Goal: Task Accomplishment & Management: Manage account settings

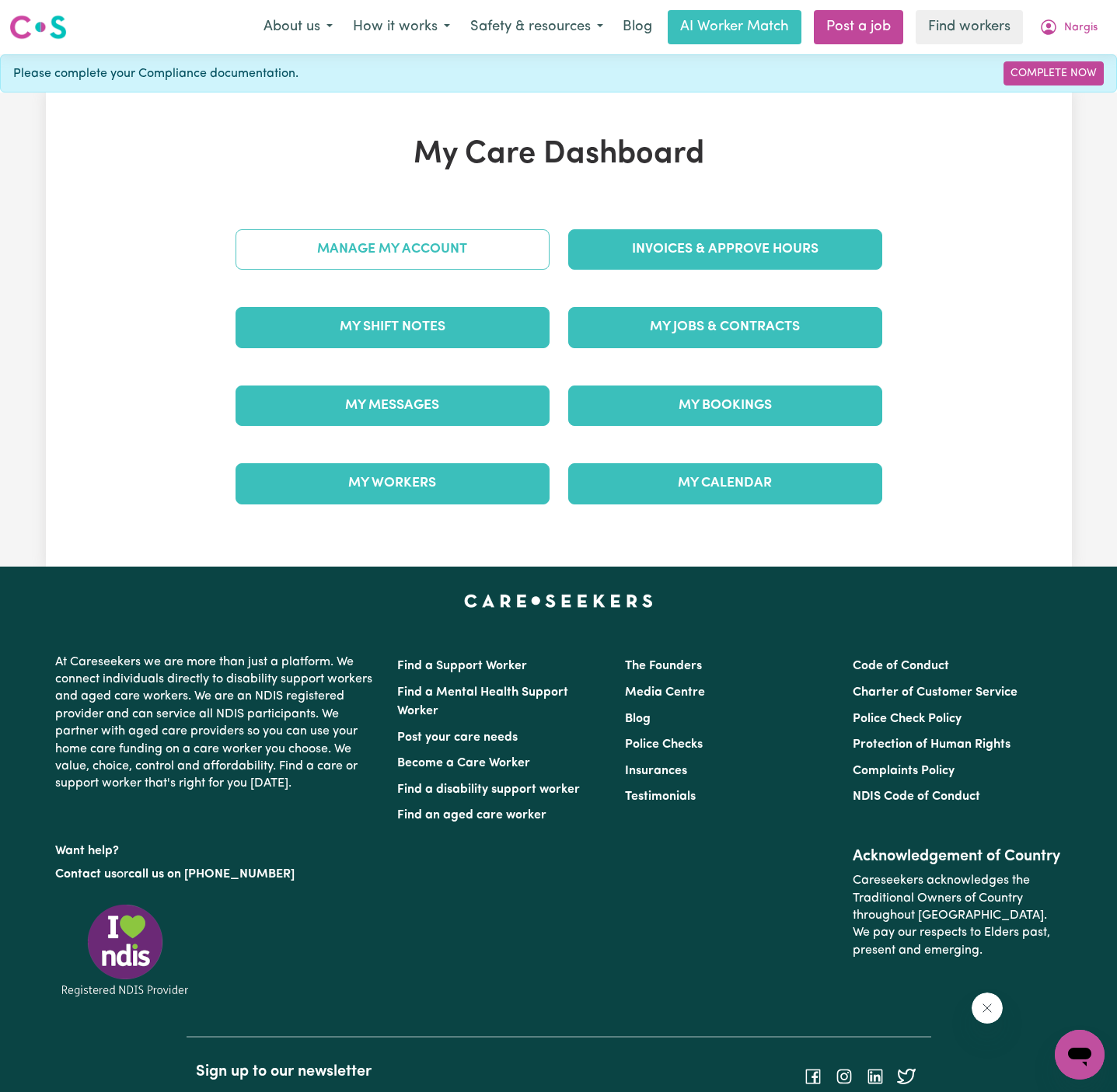
click at [506, 249] on link "Manage My Account" at bounding box center [393, 249] width 314 height 41
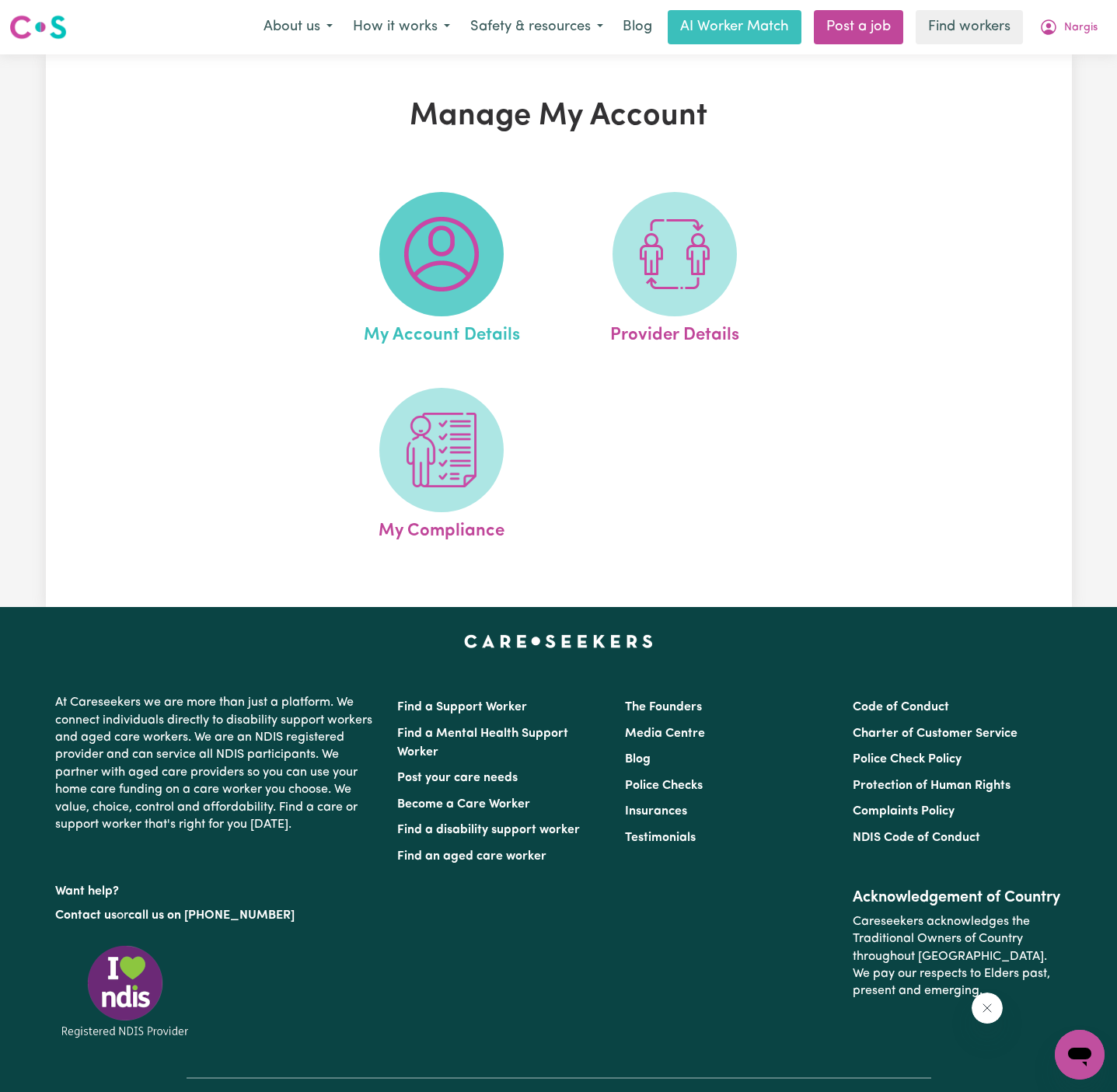
click at [486, 261] on span at bounding box center [441, 254] width 124 height 124
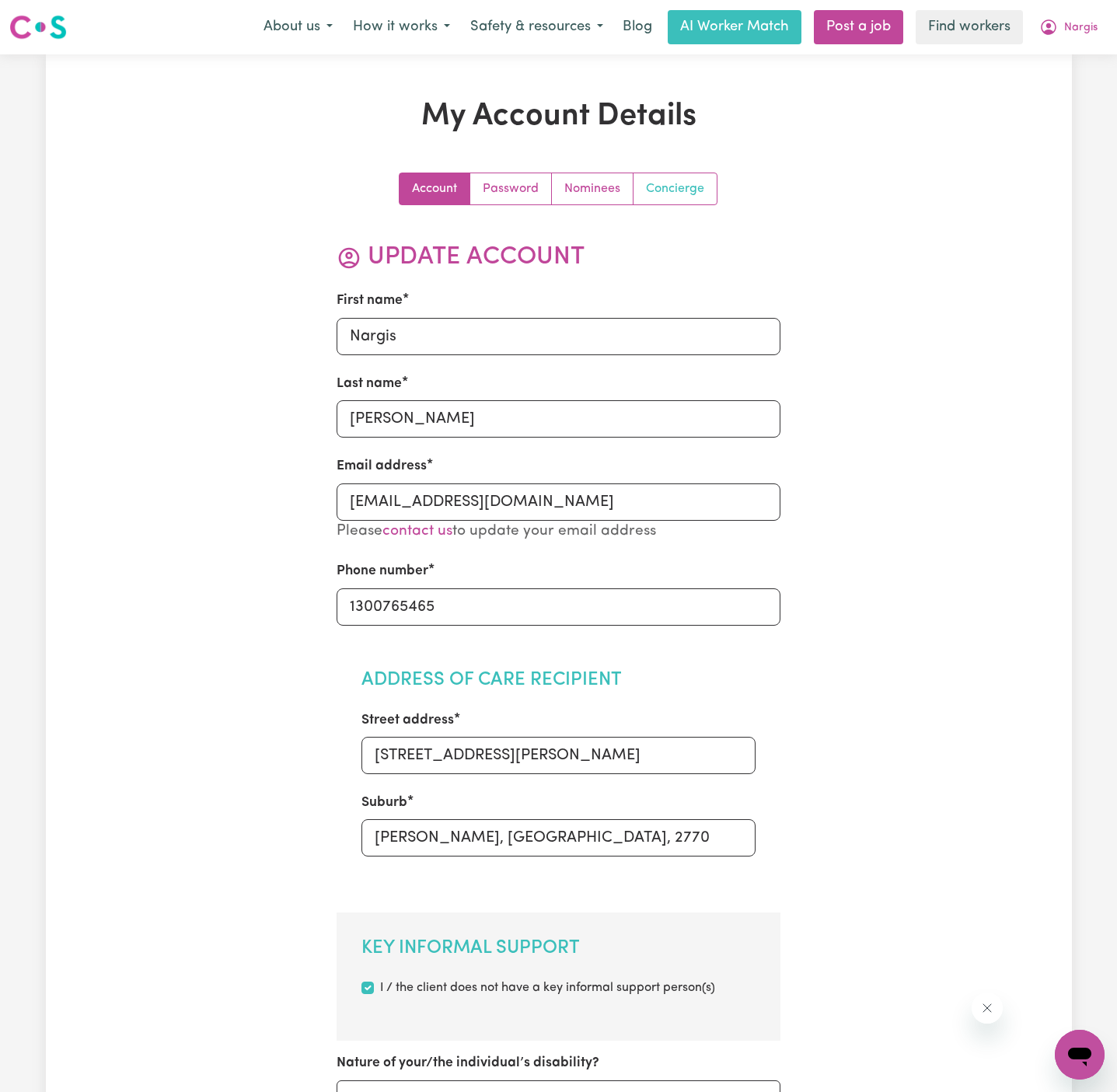
click at [678, 179] on link "Concierge" at bounding box center [674, 189] width 83 height 31
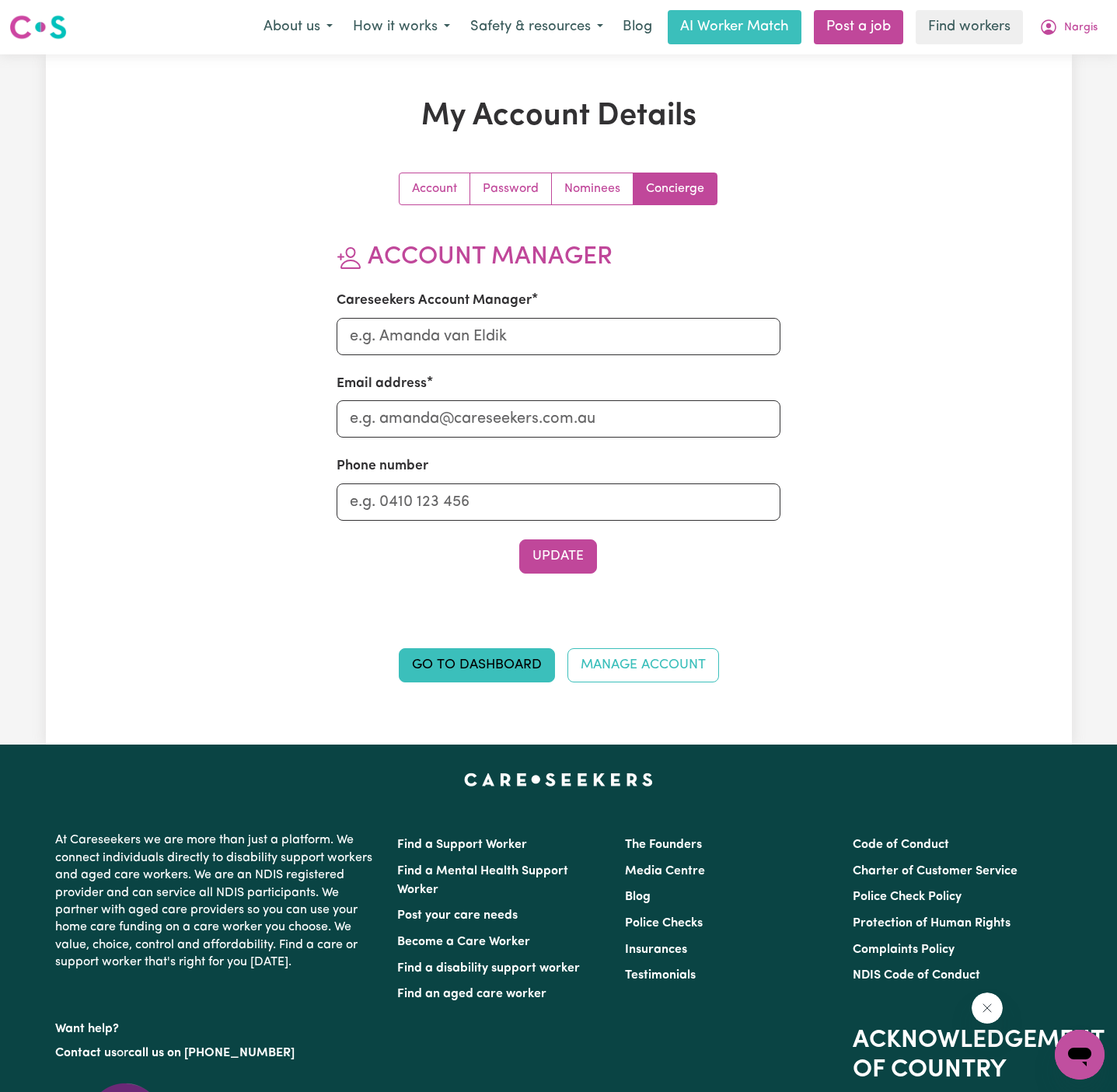
click at [592, 151] on div "My Account Details Account Password Nominees Concierge Account Manager Careseek…" at bounding box center [558, 399] width 684 height 603
click at [587, 195] on link "Nominees" at bounding box center [592, 189] width 81 height 31
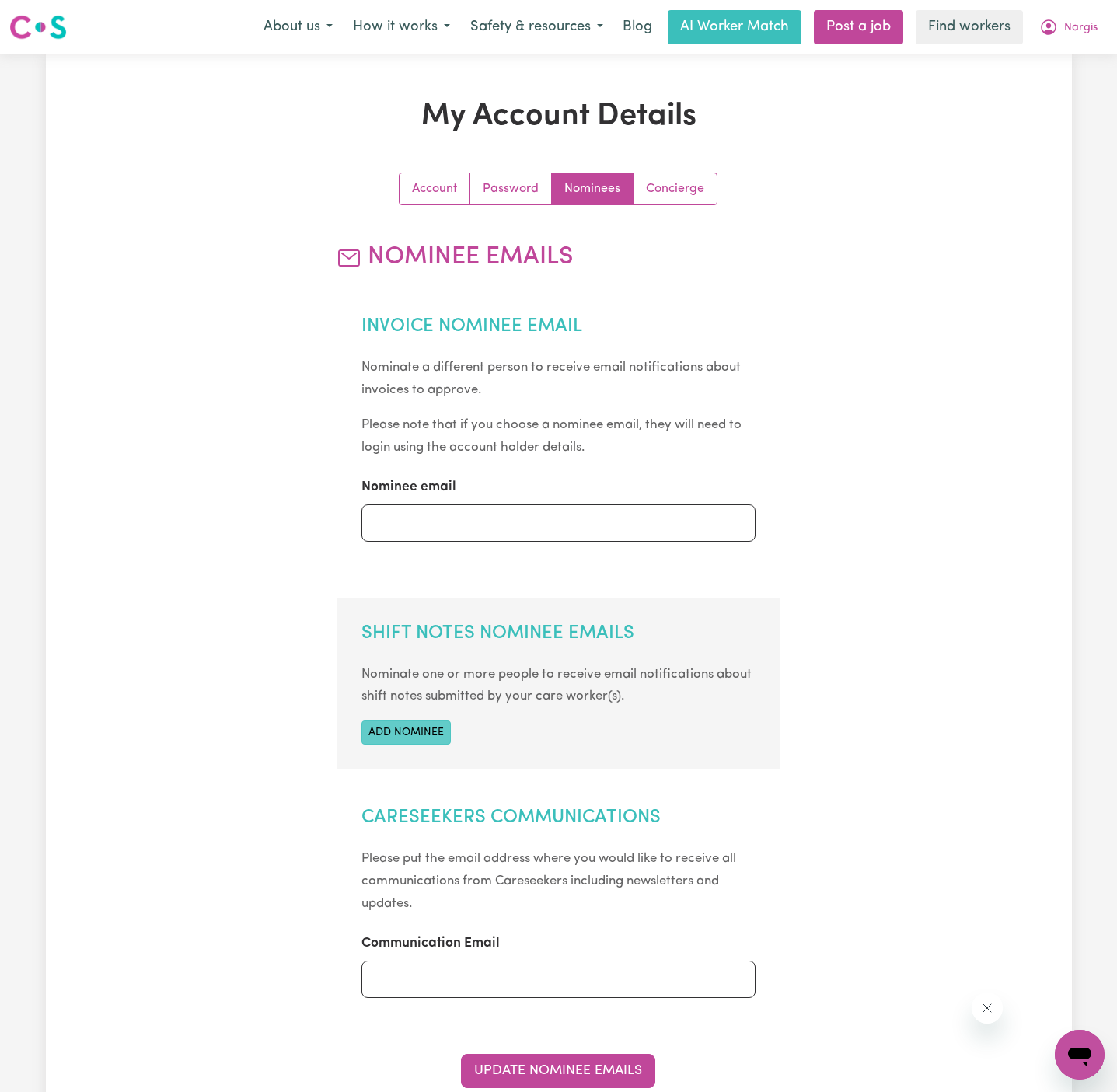
click at [413, 739] on button "Add nominee" at bounding box center [406, 733] width 89 height 24
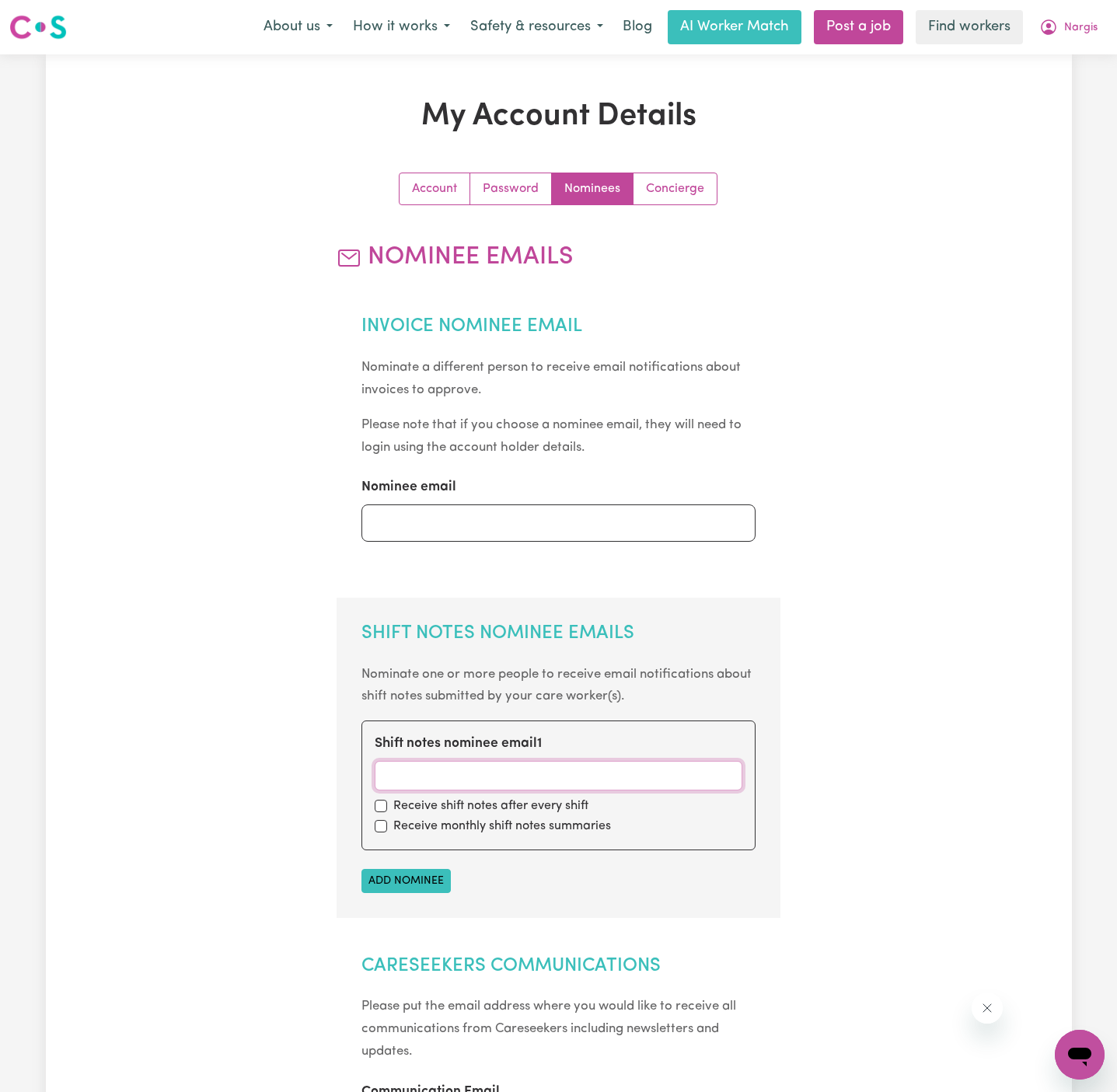
click at [433, 770] on input "Shift notes nominee email 1" at bounding box center [558, 776] width 368 height 29
paste input "[EMAIL_ADDRESS][DOMAIN_NAME]"
type input "[EMAIL_ADDRESS][DOMAIN_NAME]"
click at [380, 807] on input "checkbox" at bounding box center [381, 806] width 13 height 13
checkbox input "true"
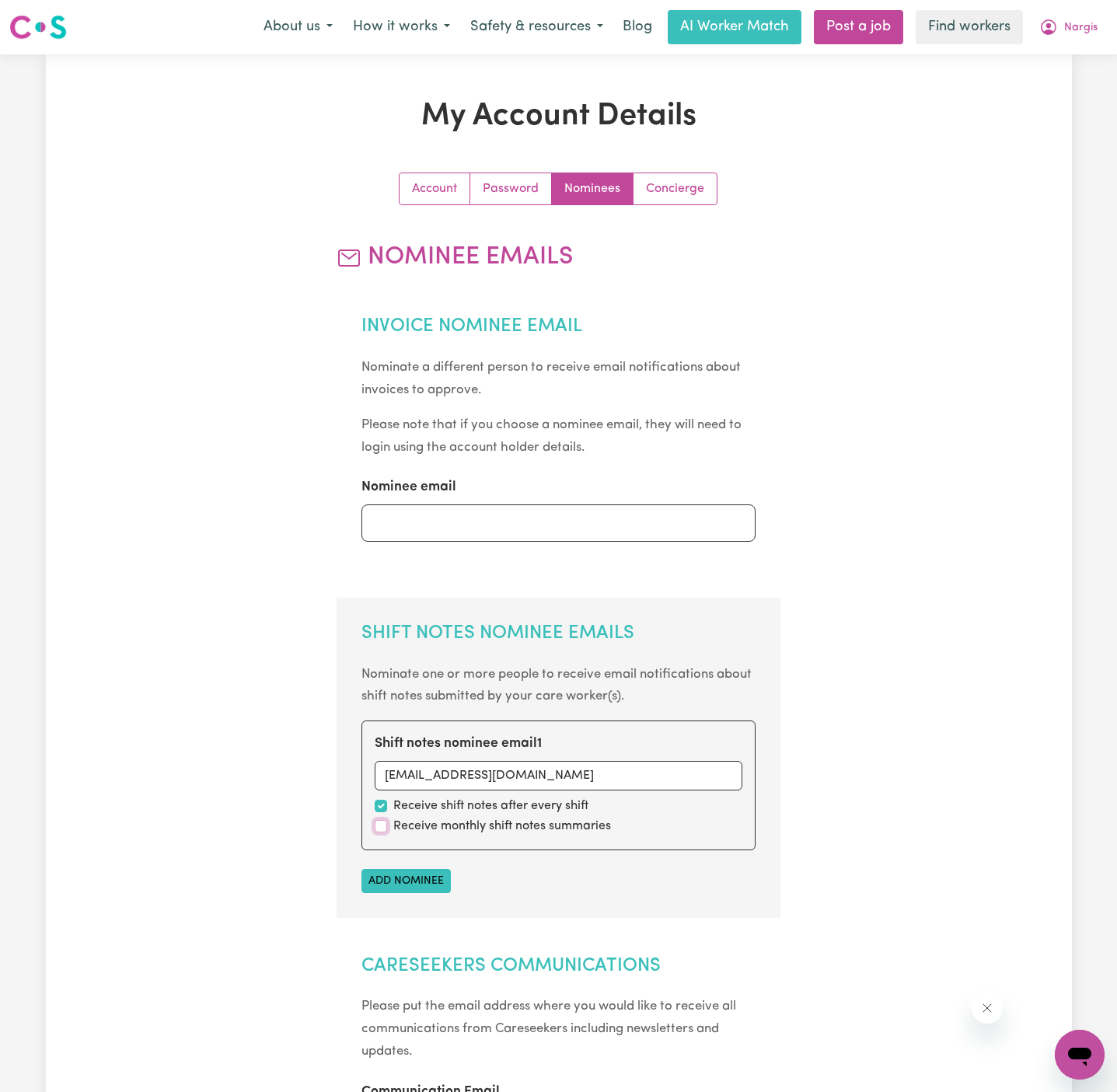
click at [382, 829] on input "checkbox" at bounding box center [381, 827] width 13 height 13
checkbox input "true"
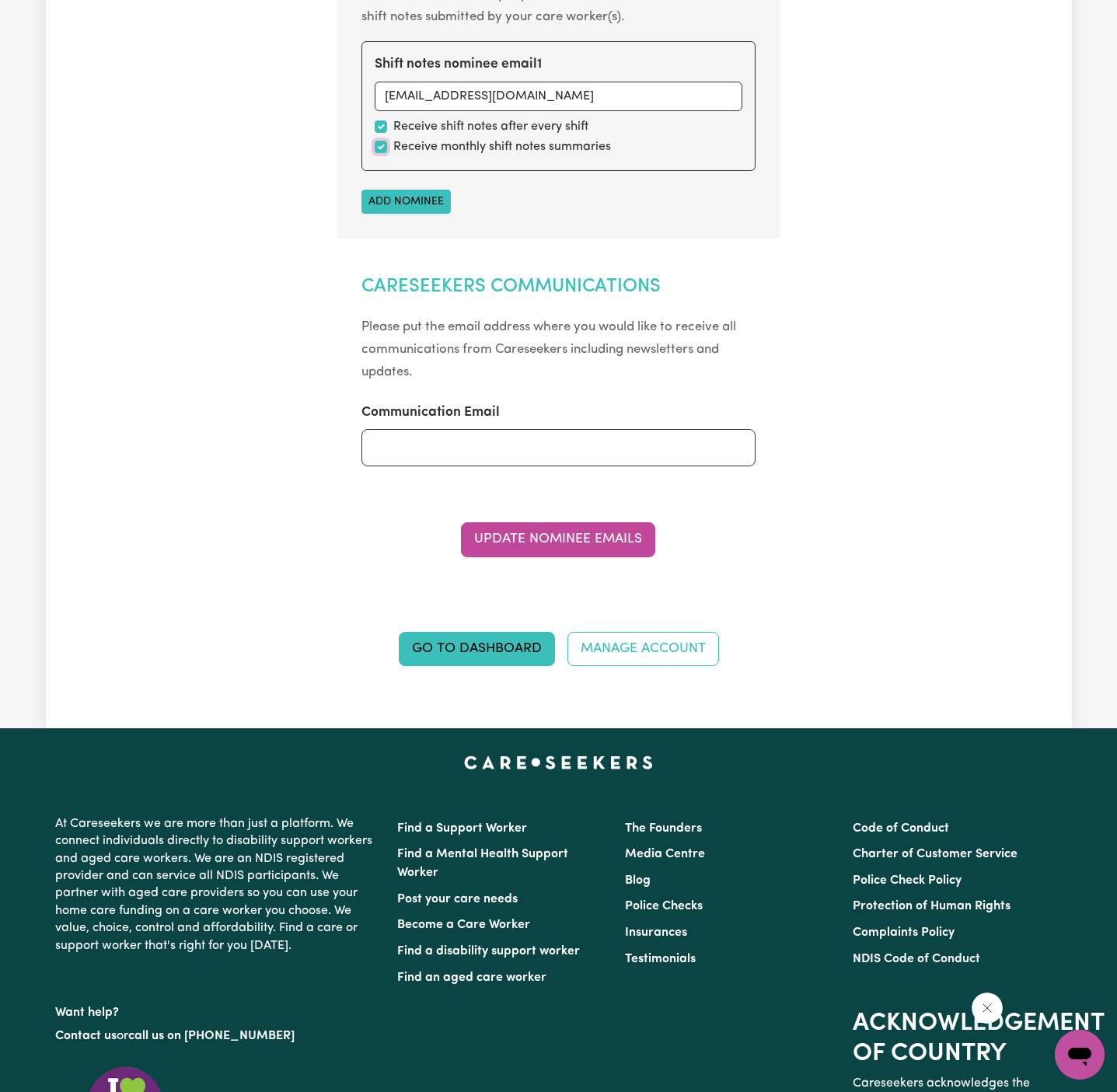
scroll to position [726, 0]
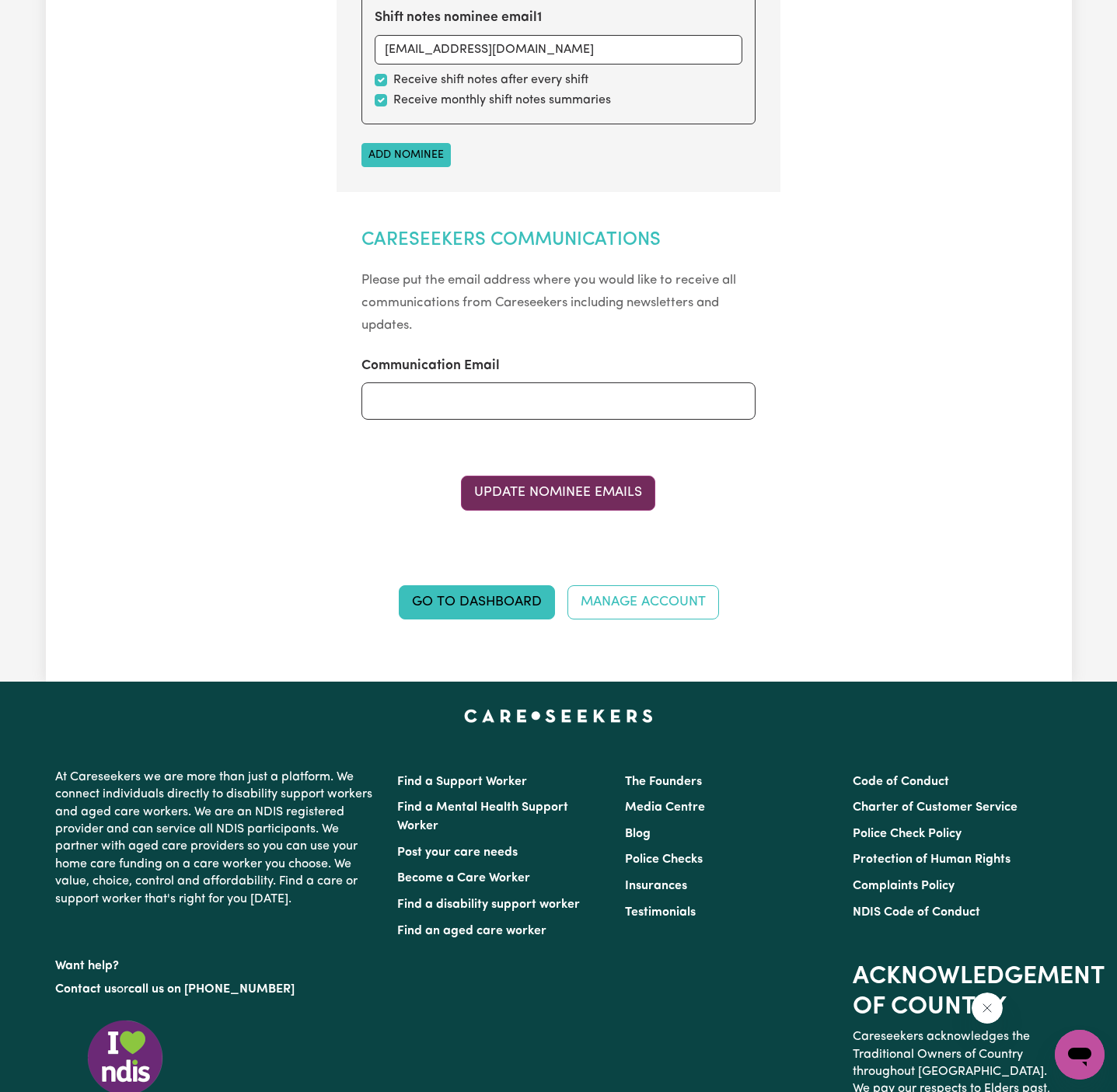
click at [641, 492] on button "Update Nominee Emails" at bounding box center [558, 492] width 194 height 34
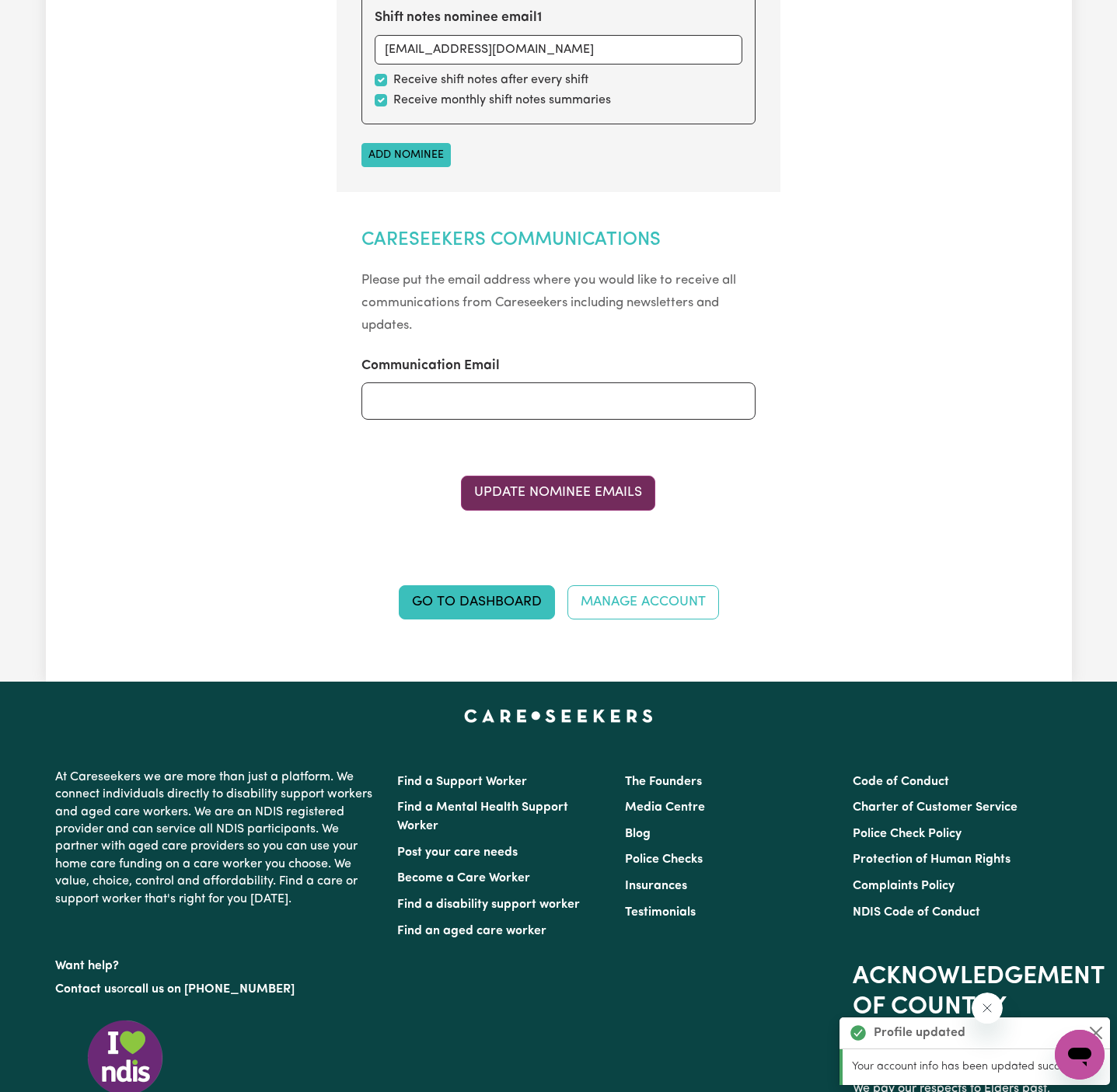
click at [625, 491] on button "Update Nominee Emails" at bounding box center [558, 492] width 194 height 34
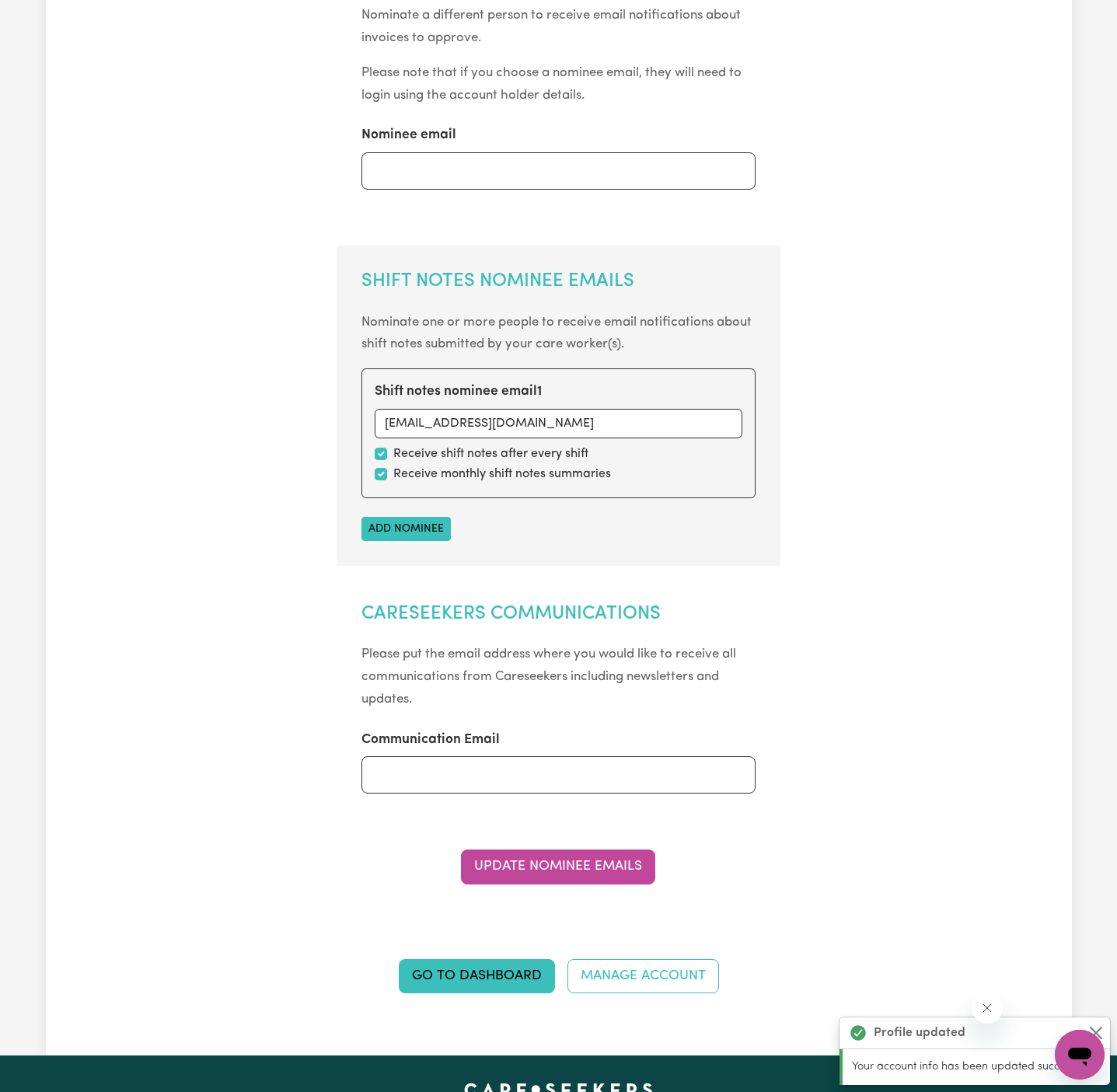
scroll to position [0, 0]
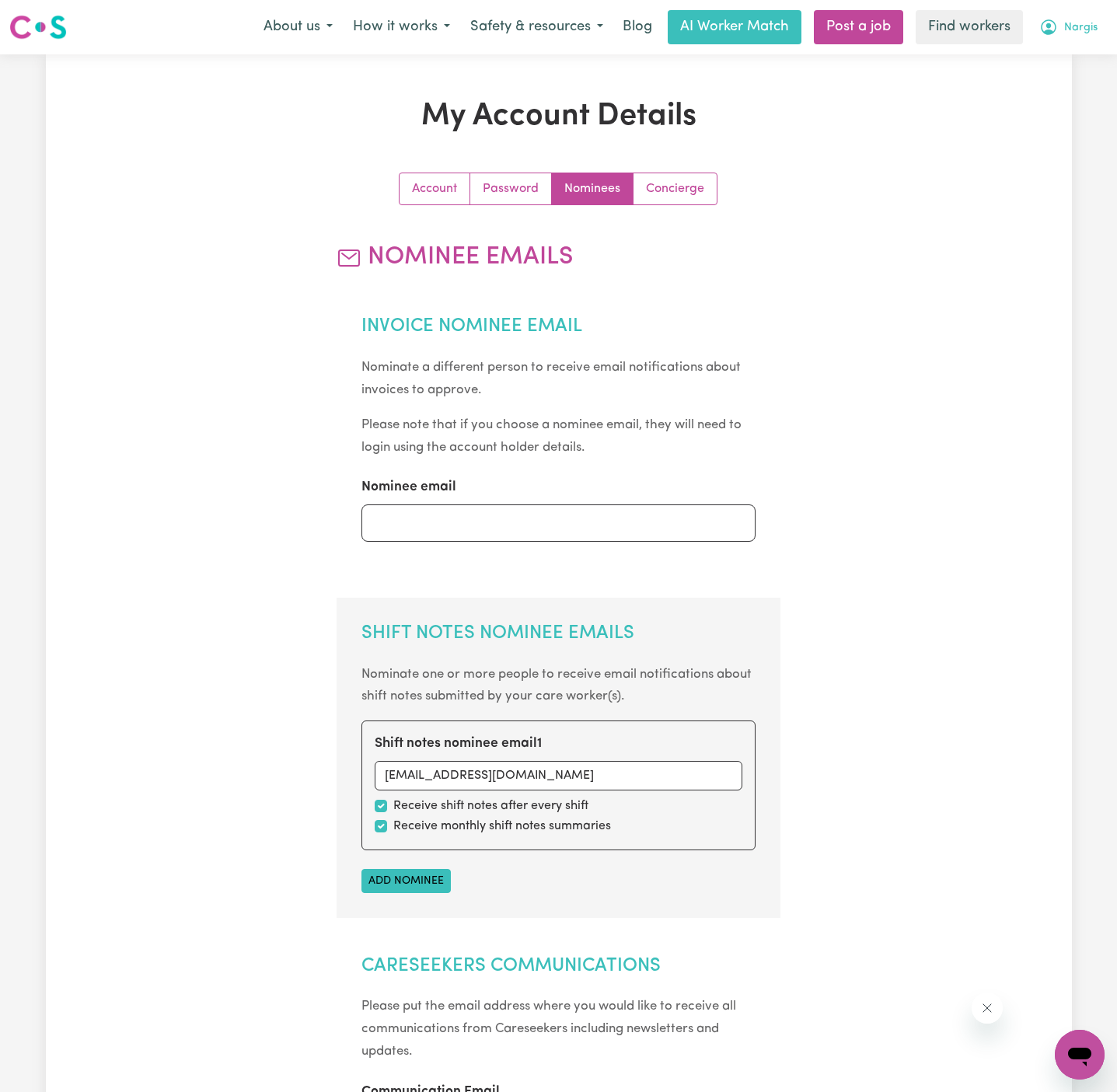
click at [1087, 29] on span "Nargis" at bounding box center [1080, 27] width 33 height 17
click at [1068, 86] on link "Logout" at bounding box center [1045, 89] width 123 height 29
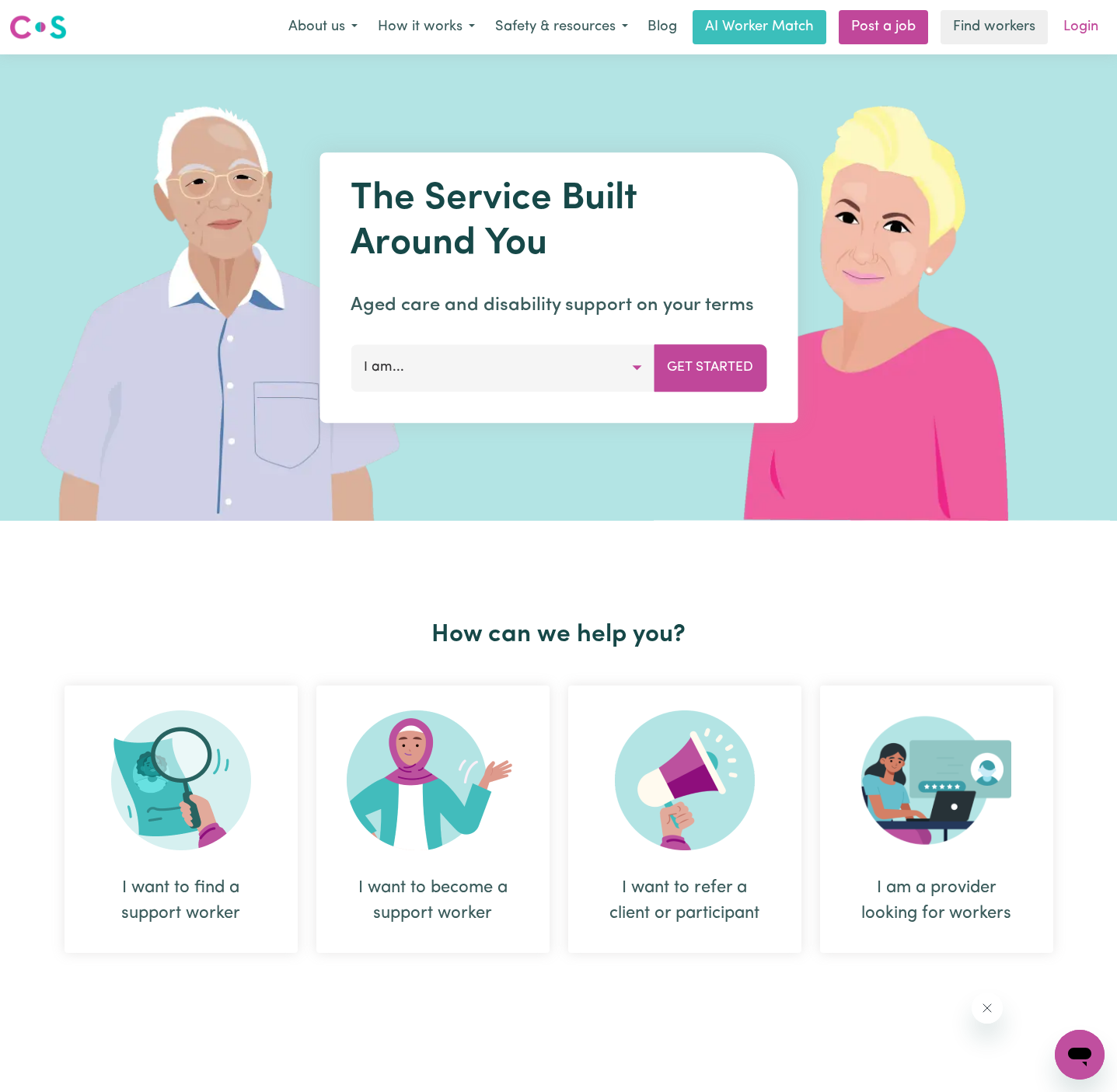
click at [1076, 43] on link "Login" at bounding box center [1080, 27] width 53 height 34
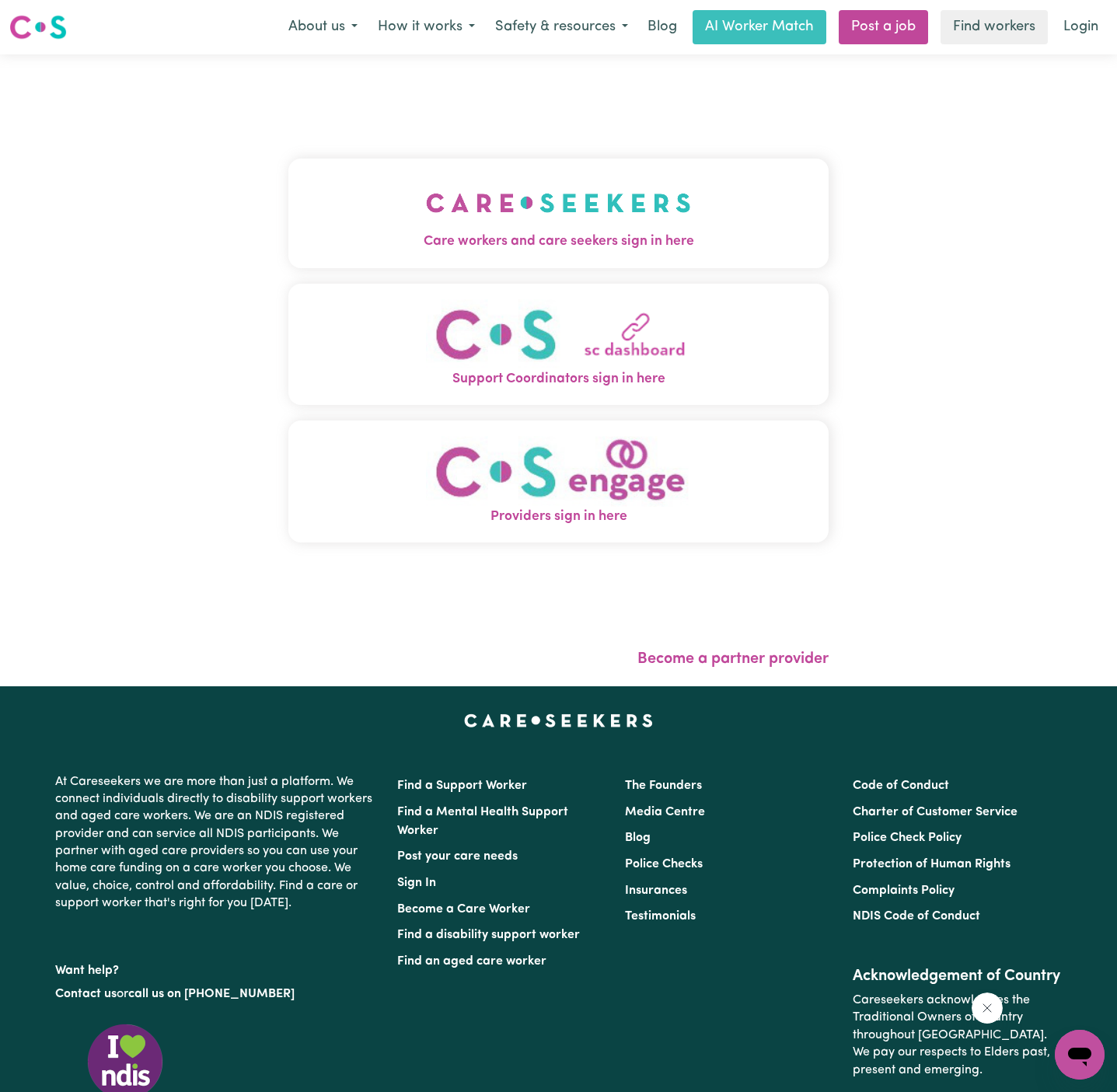
click at [693, 155] on div "Care workers and care seekers sign in here Support Coordinators sign in here Pr…" at bounding box center [558, 358] width 540 height 546
click at [675, 196] on img "Care workers and care seekers sign in here" at bounding box center [558, 203] width 265 height 57
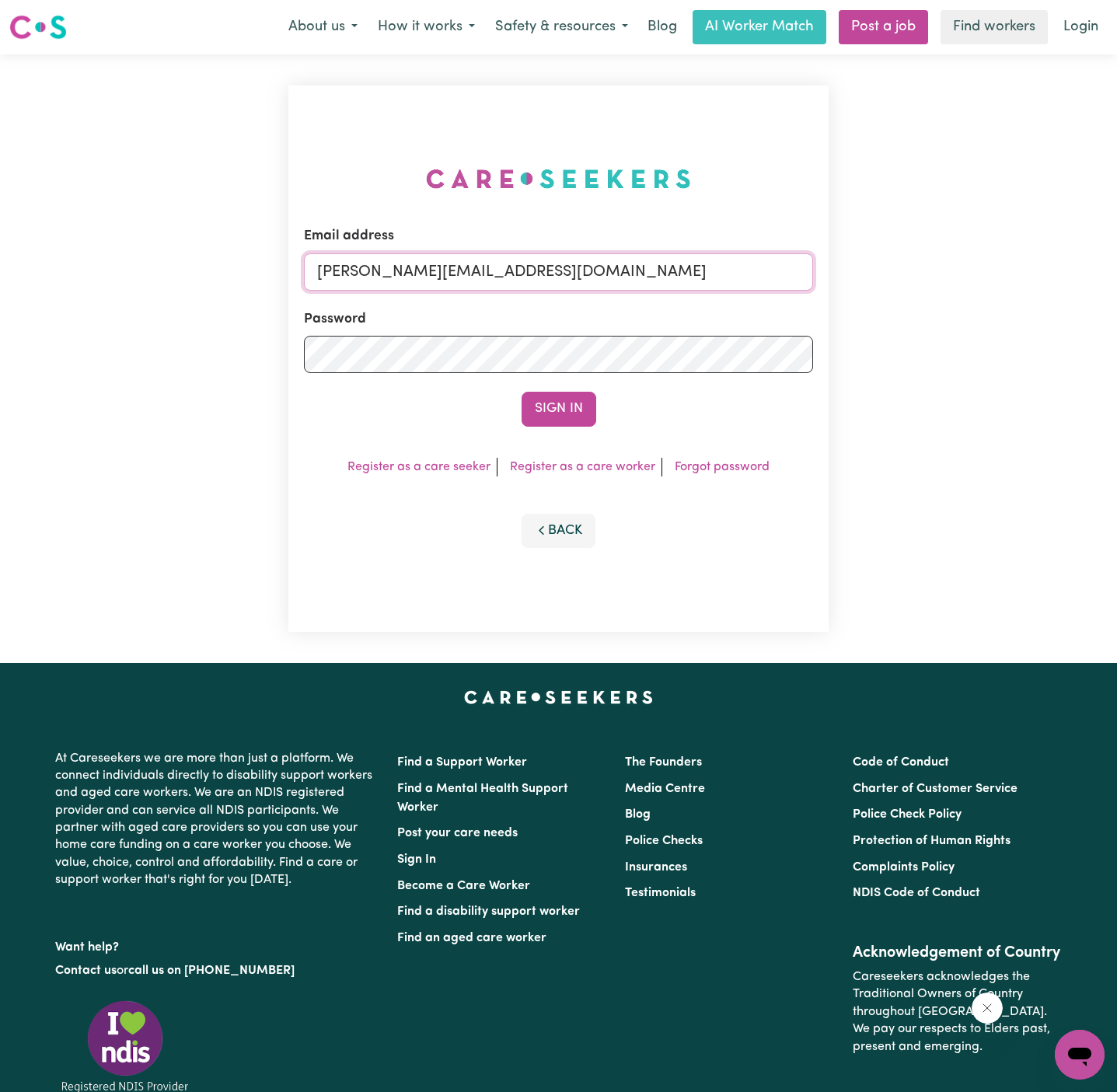
click at [642, 288] on input "[PERSON_NAME][EMAIL_ADDRESS][DOMAIN_NAME]" at bounding box center [558, 272] width 509 height 37
click at [659, 280] on input "[EMAIL_ADDRESS][DOMAIN_NAME]" at bounding box center [558, 272] width 509 height 37
drag, startPoint x: 401, startPoint y: 269, endPoint x: 1037, endPoint y: 269, distance: 636.0
click at [1037, 269] on div "Email address [EMAIL_ADDRESS][DOMAIN_NAME] Password Sign In Register as a care …" at bounding box center [558, 358] width 1117 height 609
type input "[EMAIL_ADDRESS][DOMAIN_NAME]"
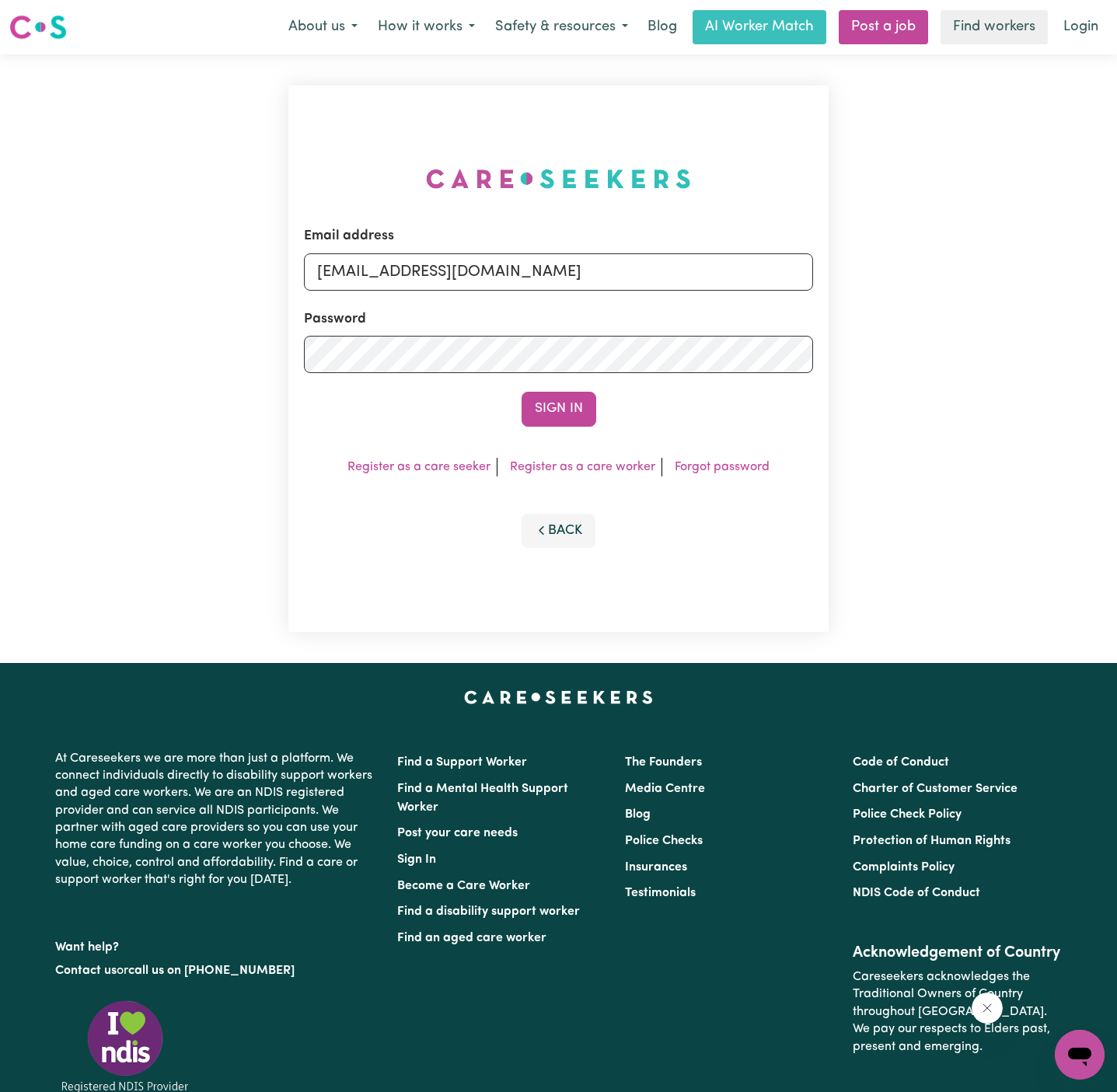
click at [521, 392] on button "Sign In" at bounding box center [559, 409] width 75 height 34
